Goal: Information Seeking & Learning: Learn about a topic

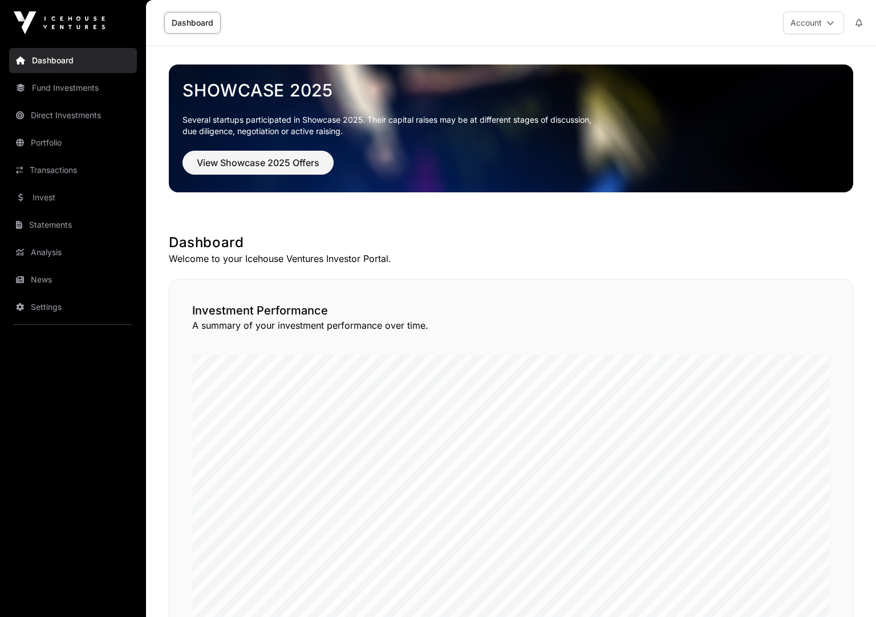
click at [61, 197] on link "Invest" at bounding box center [73, 197] width 128 height 25
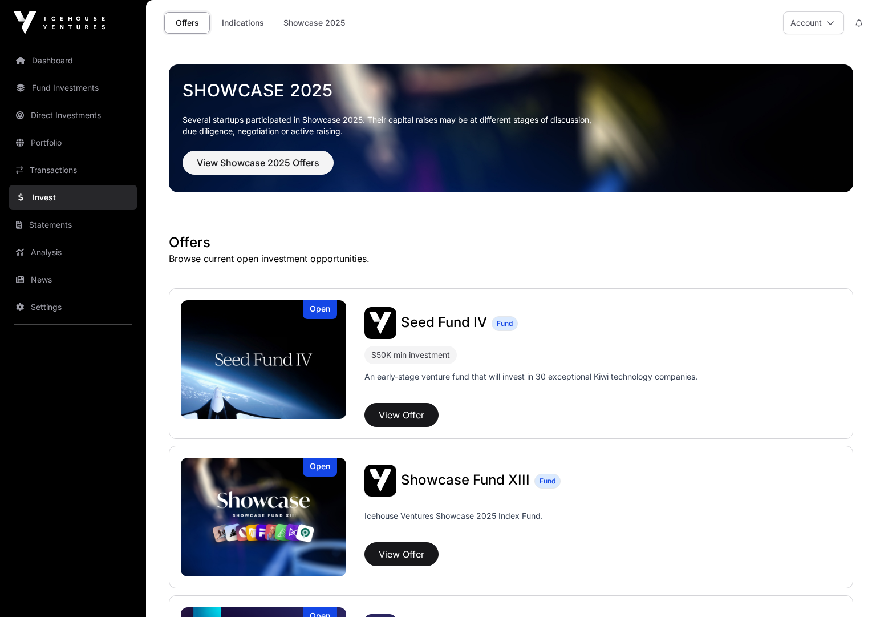
click at [60, 62] on link "Dashboard" at bounding box center [73, 60] width 128 height 25
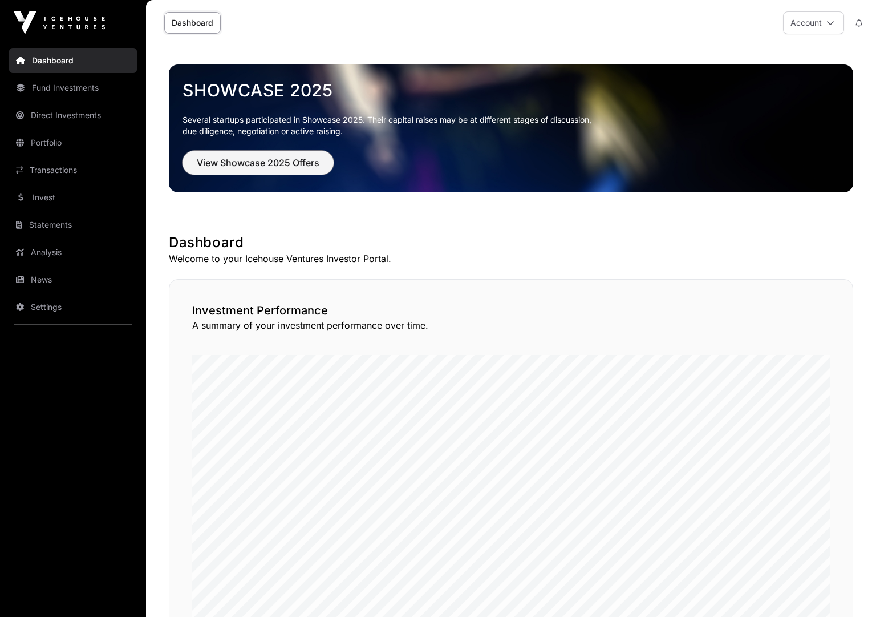
click at [262, 162] on span "View Showcase 2025 Offers" at bounding box center [258, 163] width 123 height 14
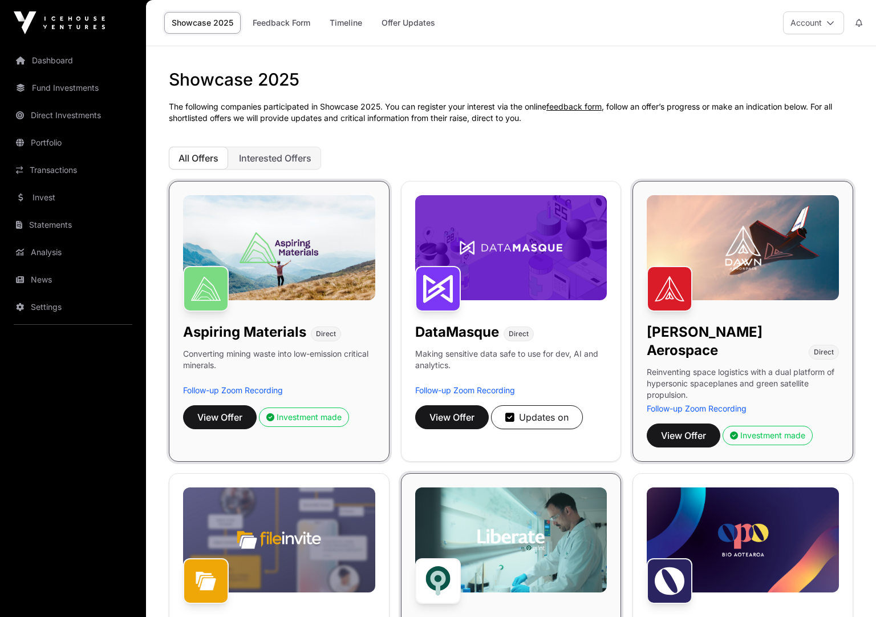
click at [261, 160] on span "Interested Offers" at bounding box center [275, 157] width 72 height 11
